Goal: Information Seeking & Learning: Learn about a topic

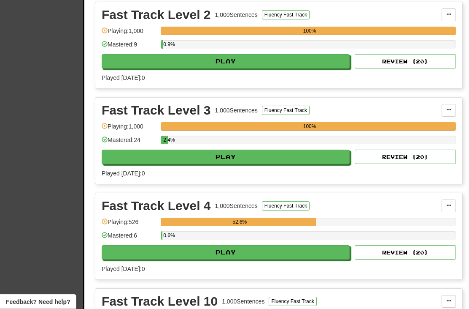
click at [308, 258] on button "Play" at bounding box center [226, 252] width 248 height 14
select select "**"
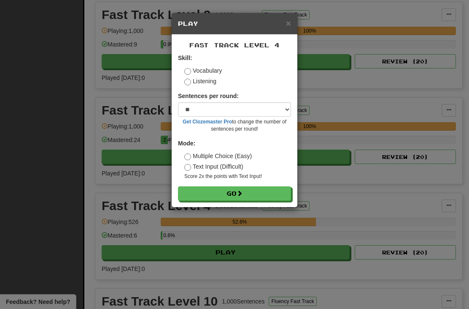
click at [253, 197] on button "Go" at bounding box center [234, 193] width 113 height 14
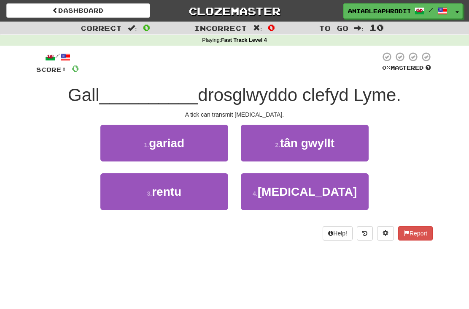
click at [339, 205] on button "4 . [MEDICAL_DATA]" at bounding box center [305, 191] width 128 height 37
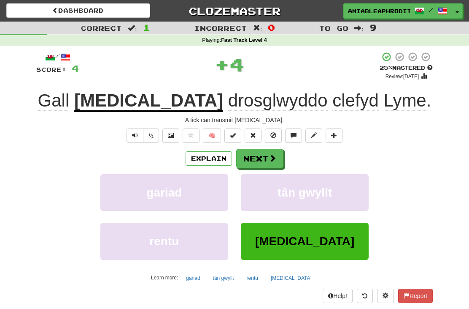
click at [263, 157] on button "Next" at bounding box center [259, 158] width 47 height 19
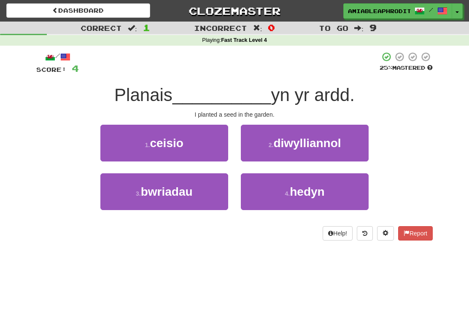
click at [324, 200] on button "4 . hedyn" at bounding box center [305, 191] width 128 height 37
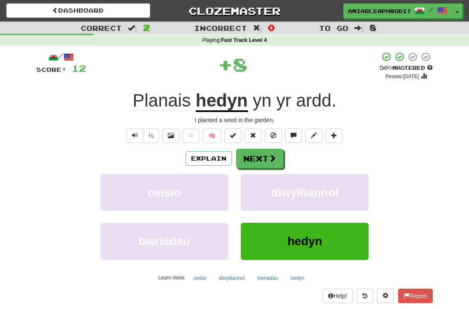
click at [277, 157] on button "Next" at bounding box center [259, 158] width 47 height 19
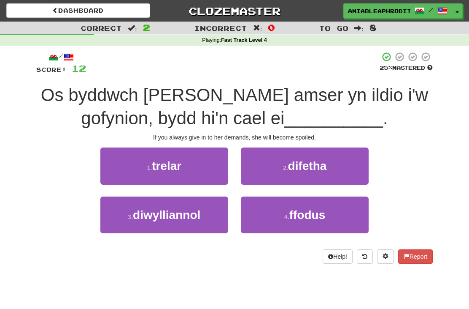
click at [334, 163] on button "2 . difetha" at bounding box center [305, 165] width 128 height 37
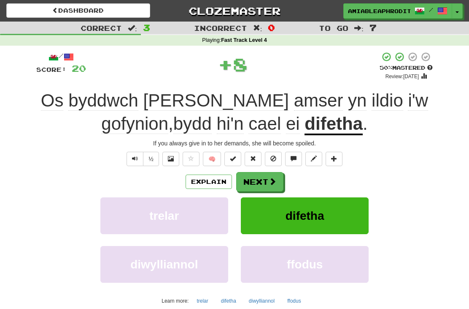
click at [273, 179] on span at bounding box center [273, 181] width 8 height 8
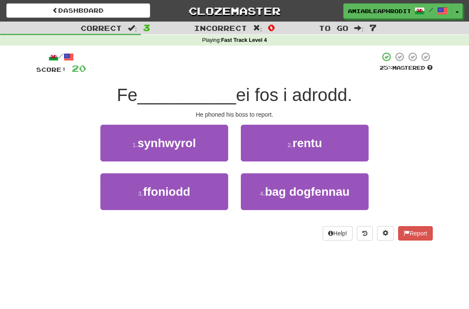
click at [195, 198] on button "3 . ffoniodd" at bounding box center [164, 191] width 128 height 37
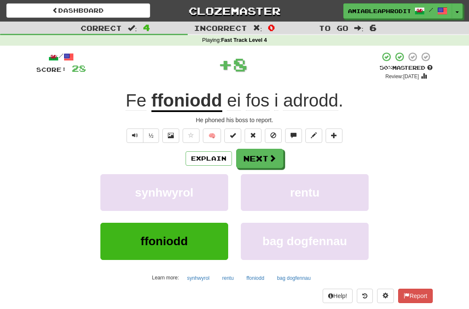
click at [271, 157] on span at bounding box center [273, 158] width 8 height 8
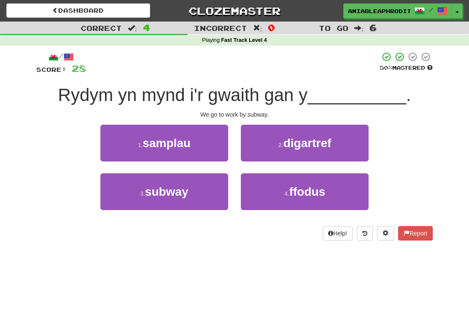
click at [188, 200] on button "3 . subway" at bounding box center [164, 191] width 128 height 37
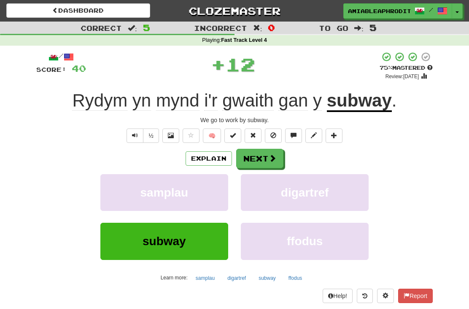
click at [267, 160] on button "Next" at bounding box center [259, 158] width 47 height 19
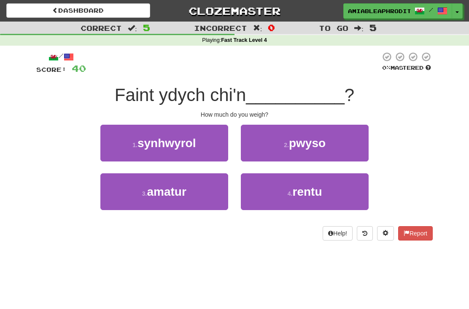
click at [329, 189] on button "4 . rentu" at bounding box center [305, 191] width 128 height 37
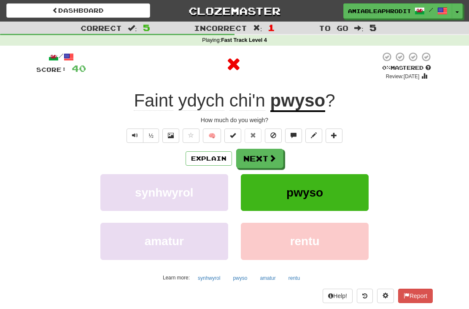
click at [264, 157] on button "Next" at bounding box center [259, 158] width 47 height 19
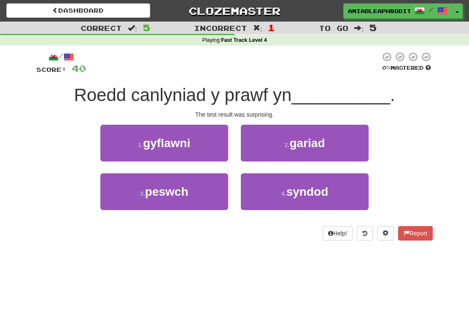
click at [337, 187] on button "4 . syndod" at bounding box center [305, 191] width 128 height 37
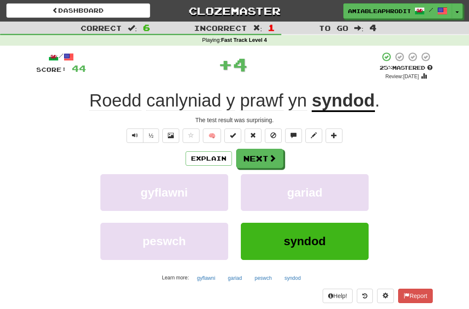
click at [269, 158] on span at bounding box center [273, 158] width 8 height 8
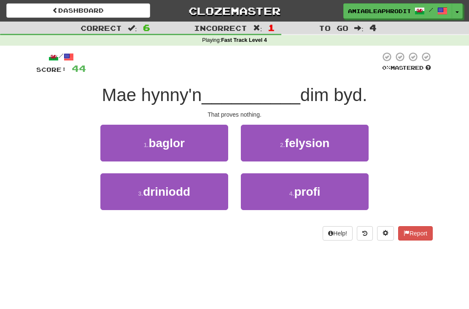
click at [324, 203] on button "4 . profi" at bounding box center [305, 191] width 128 height 37
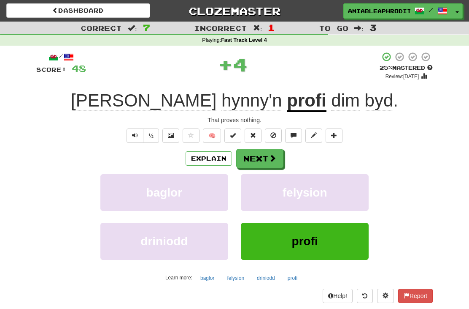
click at [267, 159] on button "Next" at bounding box center [259, 158] width 47 height 19
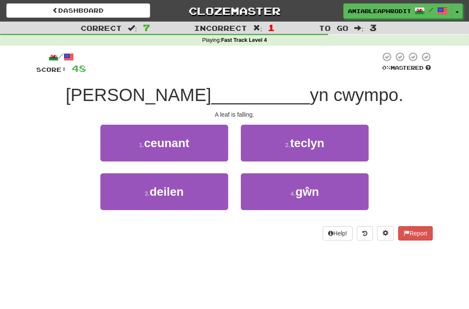
click at [195, 206] on button "3 . deilen" at bounding box center [164, 191] width 128 height 37
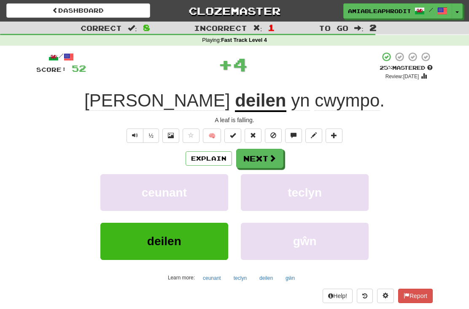
click at [264, 166] on button "Next" at bounding box center [259, 158] width 47 height 19
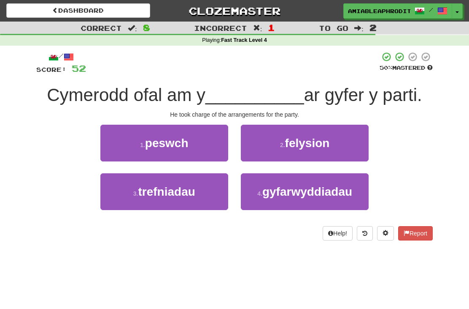
click at [331, 198] on button "4 . gyfarwyddiadau" at bounding box center [305, 191] width 128 height 37
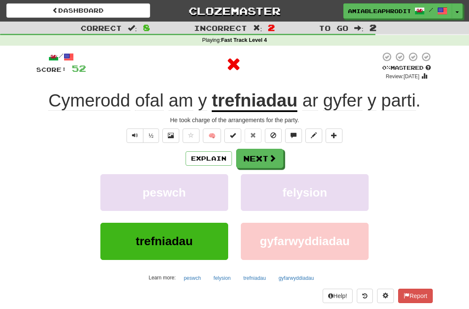
click at [265, 157] on button "Next" at bounding box center [259, 158] width 47 height 19
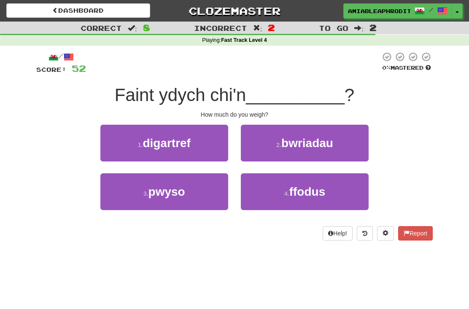
click at [198, 193] on button "3 . pwyso" at bounding box center [164, 191] width 128 height 37
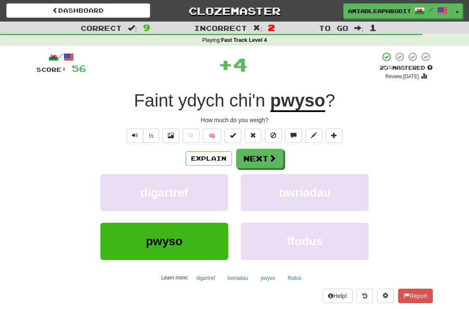
click at [277, 157] on button "Next" at bounding box center [259, 158] width 47 height 19
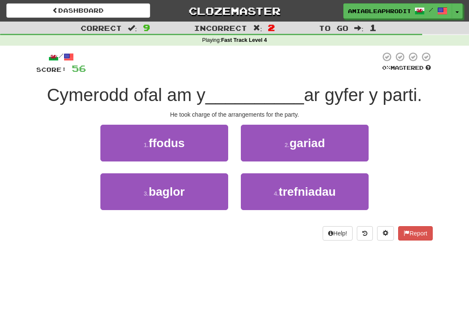
click at [352, 188] on button "4 . trefniadau" at bounding box center [305, 191] width 128 height 37
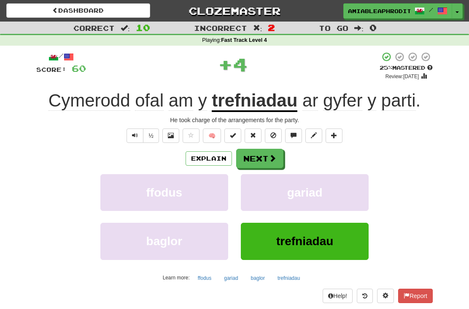
click at [275, 154] on span at bounding box center [273, 158] width 8 height 8
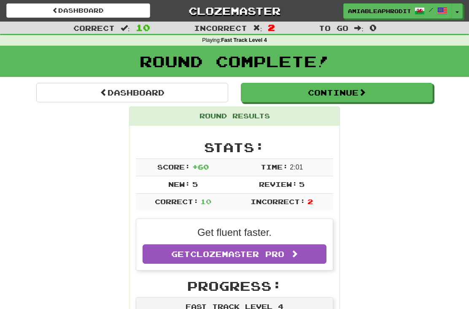
click at [197, 97] on link "Dashboard" at bounding box center [132, 92] width 192 height 19
